Goal: Find specific page/section: Find specific page/section

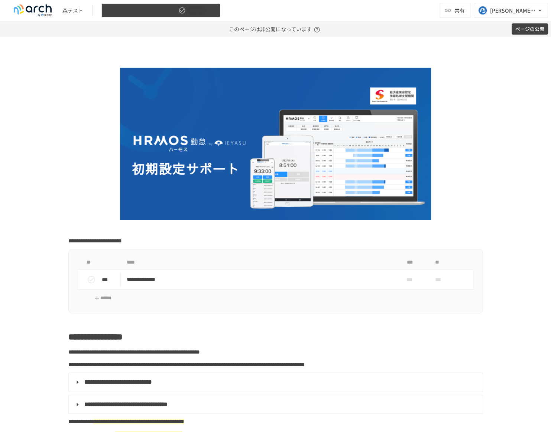
click at [175, 15] on button "【初期設定】森テスト用_初期設定サポート 非公開" at bounding box center [160, 10] width 119 height 14
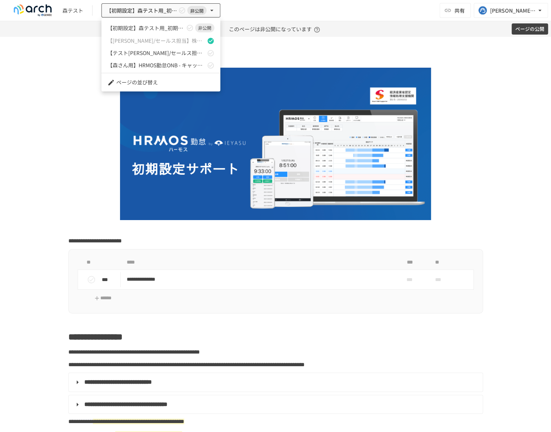
click at [167, 26] on span "【初期設定】森テスト用_初期設定サポート" at bounding box center [145, 28] width 77 height 8
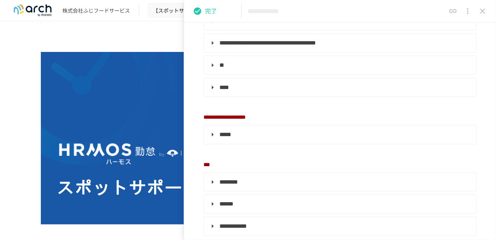
scroll to position [176, 0]
